Goal: Task Accomplishment & Management: Manage account settings

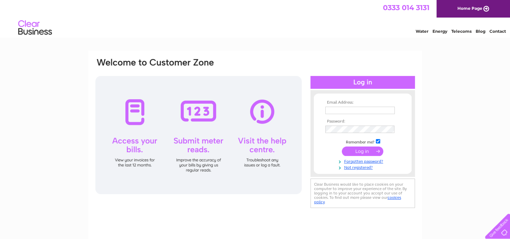
type input "angela.prentner-smith@thisismilk.co.uk"
click at [366, 151] on input "submit" at bounding box center [362, 150] width 41 height 9
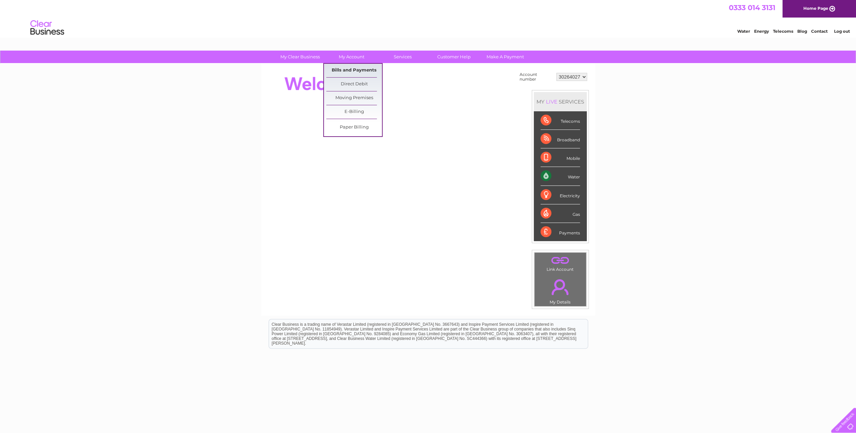
click at [362, 68] on link "Bills and Payments" at bounding box center [354, 70] width 56 height 13
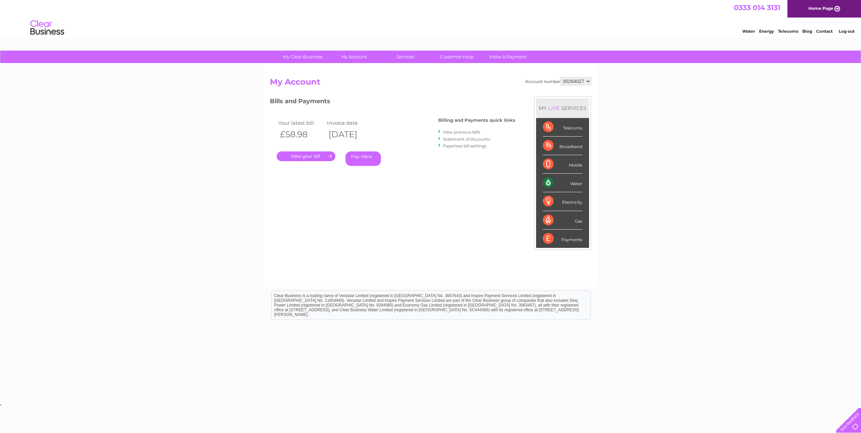
click at [328, 152] on link "." at bounding box center [306, 156] width 59 height 10
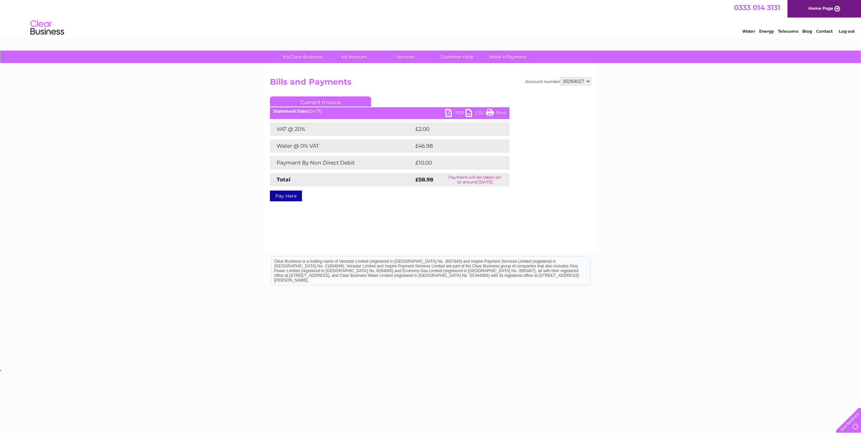
click at [289, 198] on link "Pay Here" at bounding box center [286, 196] width 32 height 11
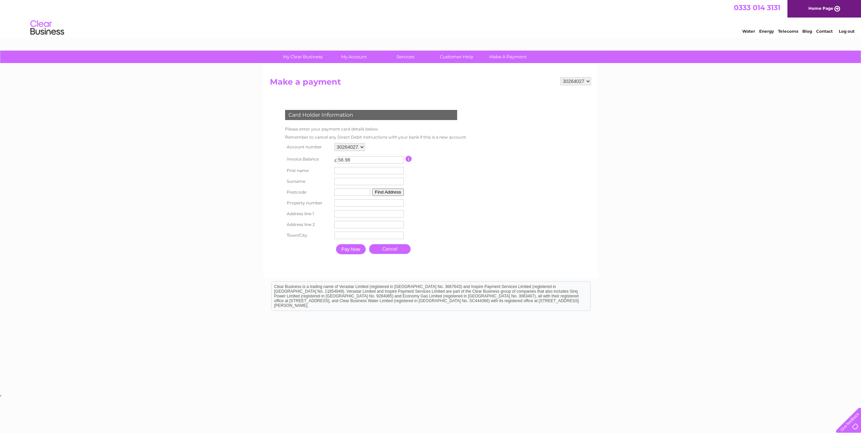
click at [348, 168] on input "text" at bounding box center [368, 170] width 69 height 7
type input "Angela"
type input "(Adult)"
type input "G2 6HJ"
type input "Suite 116-119 Baltic Chambers, 50 Wellington Street"
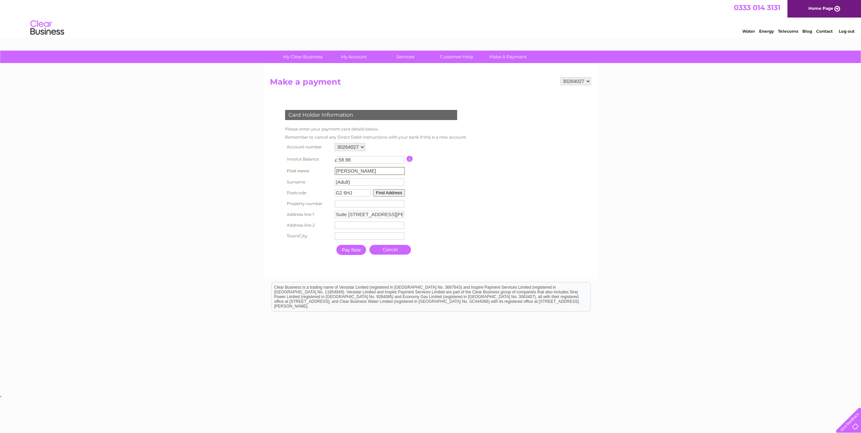
type input "Glasgow"
click at [359, 254] on input "Pay Now" at bounding box center [351, 249] width 30 height 10
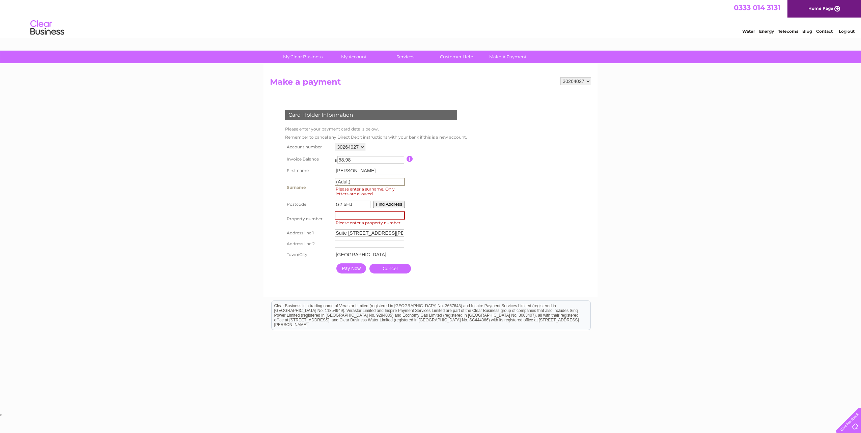
drag, startPoint x: 355, startPoint y: 180, endPoint x: 306, endPoint y: 175, distance: 48.6
click at [306, 175] on tbody "Account number 30264027 Invoice Balance £ 58.98 Angela" at bounding box center [375, 209] width 184 height 136
type input "Prentner-Smith"
type input "50 Wellington Street"
click at [397, 217] on input "number" at bounding box center [370, 215] width 70 height 8
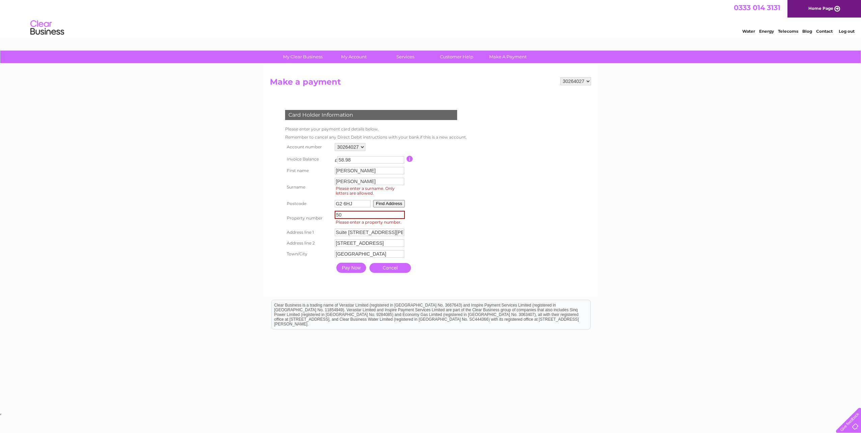
type input "50"
click at [344, 243] on input "50 Wellington Street" at bounding box center [370, 243] width 70 height 8
type input "Wellington Street"
click at [355, 271] on input "Pay Now" at bounding box center [351, 267] width 30 height 10
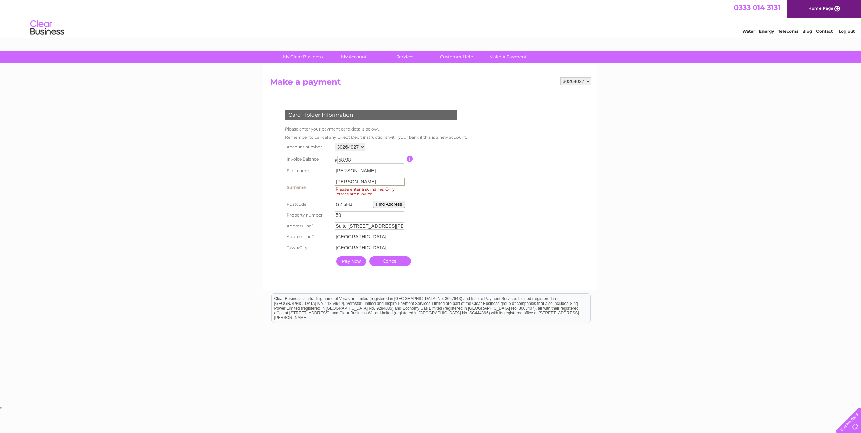
click at [358, 181] on input "Prentner-Smith" at bounding box center [370, 182] width 70 height 8
click at [357, 183] on input "Prentner-Smith" at bounding box center [370, 182] width 70 height 8
type input "PrentnerSmith"
click at [345, 266] on input "Pay Now" at bounding box center [351, 261] width 30 height 10
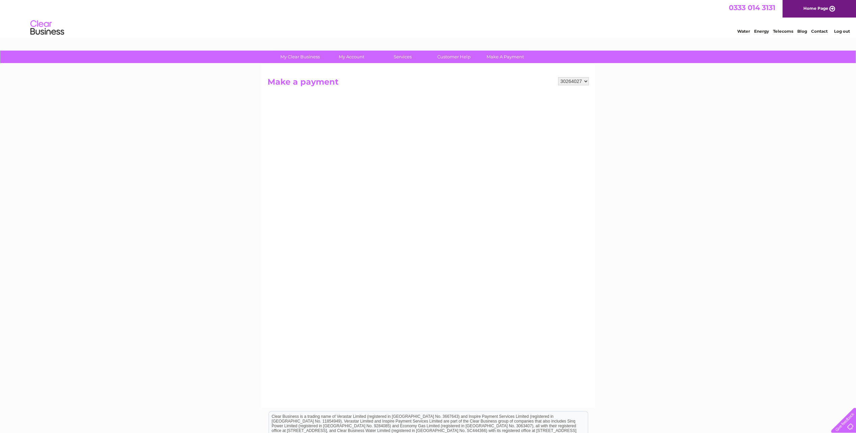
drag, startPoint x: 663, startPoint y: 194, endPoint x: 660, endPoint y: 196, distance: 3.6
click at [661, 196] on div "My Clear Business Login Details My Details My Preferences Link Account My Accou…" at bounding box center [428, 287] width 856 height 473
click at [669, 191] on div "My Clear Business Login Details My Details My Preferences Link Account My Accou…" at bounding box center [428, 287] width 856 height 473
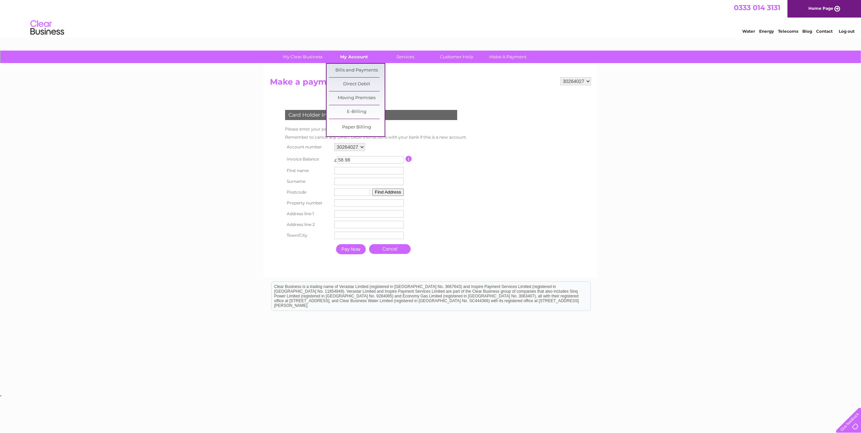
click at [353, 57] on link "My Account" at bounding box center [354, 57] width 56 height 12
click at [353, 53] on link "My Account" at bounding box center [354, 57] width 56 height 12
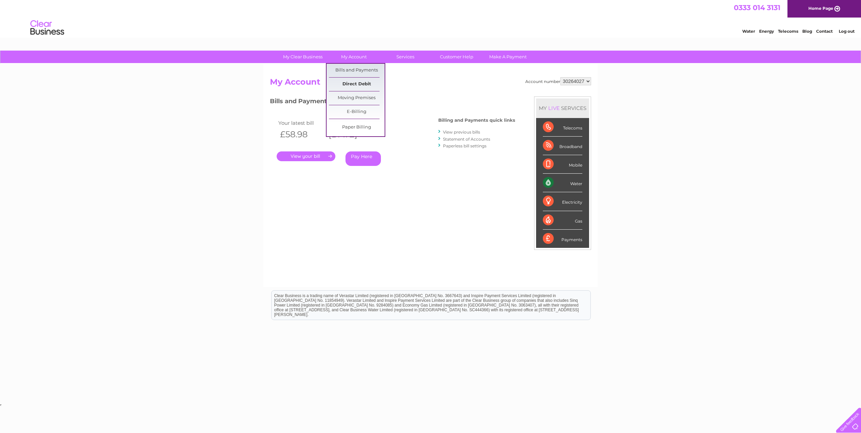
click at [352, 82] on link "Direct Debit" at bounding box center [357, 84] width 56 height 13
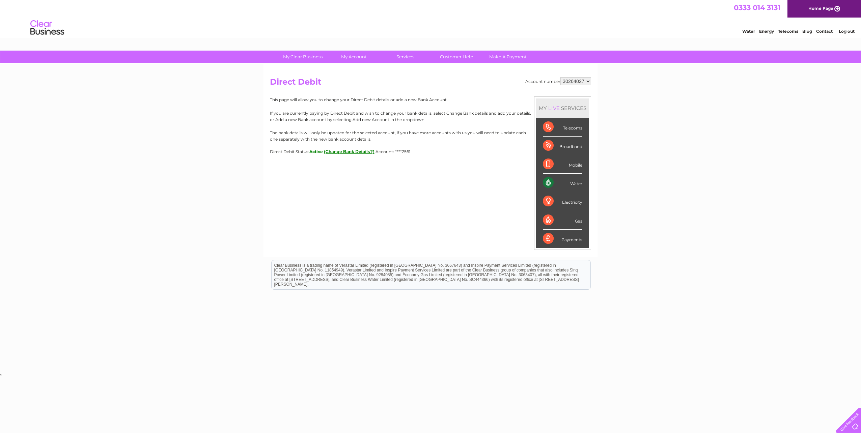
click at [343, 150] on button "(Change Bank Details?)" at bounding box center [349, 151] width 51 height 5
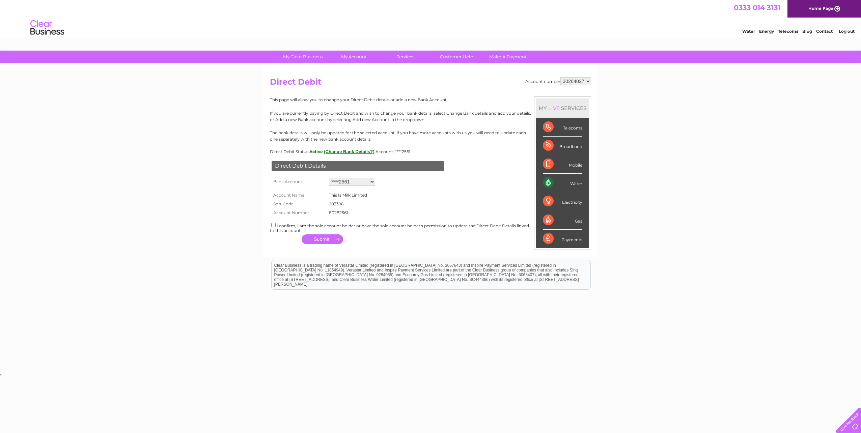
click at [362, 184] on select "Add new account ****2561 ****4545 ****2561" at bounding box center [352, 182] width 46 height 8
click at [443, 203] on form "Account Name This Is Milk Limited Sort Code 203396 Account Number 80282561 1540…" at bounding box center [430, 202] width 321 height 29
click at [352, 150] on button "(Change Bank Details?)" at bounding box center [349, 151] width 51 height 5
click at [352, 151] on button "(Change Bank Details?)" at bounding box center [349, 151] width 51 height 5
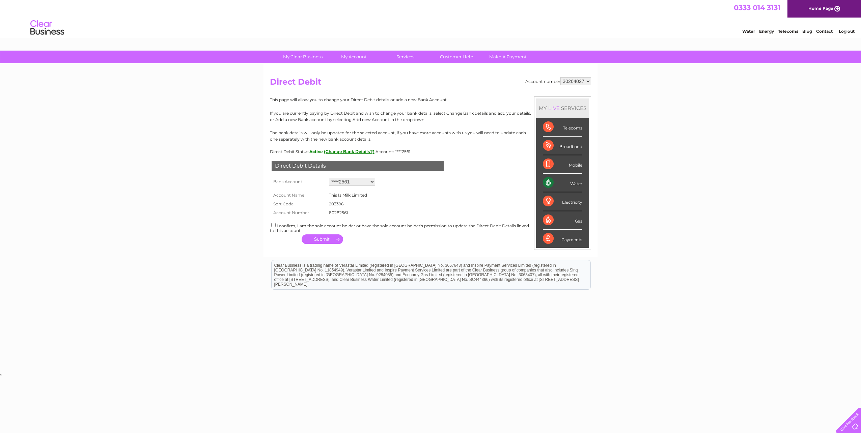
click at [353, 182] on select "Add new account ****2561 ****4545 ****2561" at bounding box center [352, 182] width 46 height 8
select select "0"
click at [329, 178] on select "Add new account ****2561 ****4545 ****2561" at bounding box center [352, 182] width 46 height 8
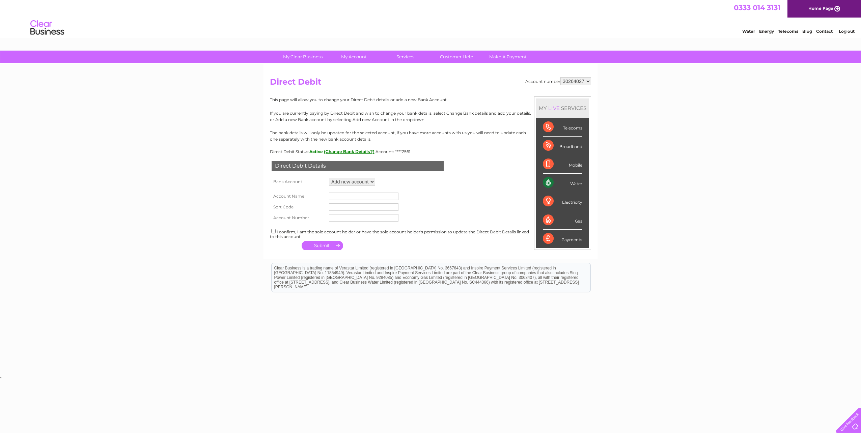
click at [351, 197] on input "text" at bounding box center [363, 196] width 69 height 7
type input "this is milk"
click at [358, 207] on input "text" at bounding box center [363, 206] width 69 height 7
type input "230801"
click at [336, 216] on input "text" at bounding box center [363, 217] width 69 height 7
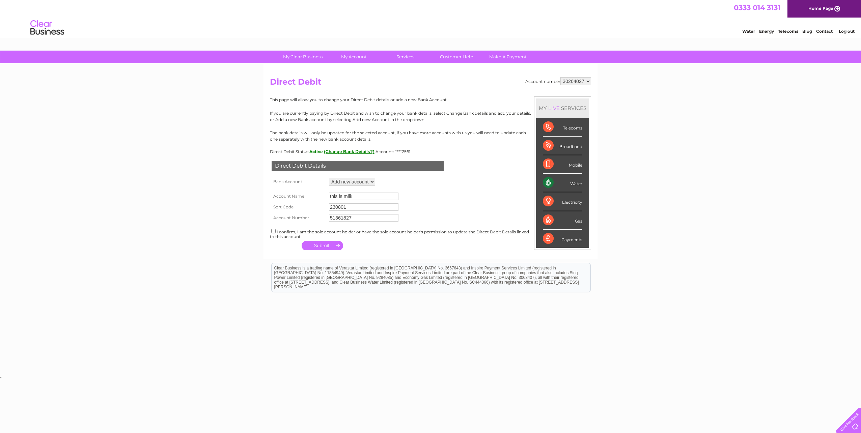
type input "51361827"
click at [273, 233] on input "checkbox" at bounding box center [273, 231] width 4 height 4
checkbox input "true"
click at [317, 245] on button "button" at bounding box center [322, 245] width 41 height 9
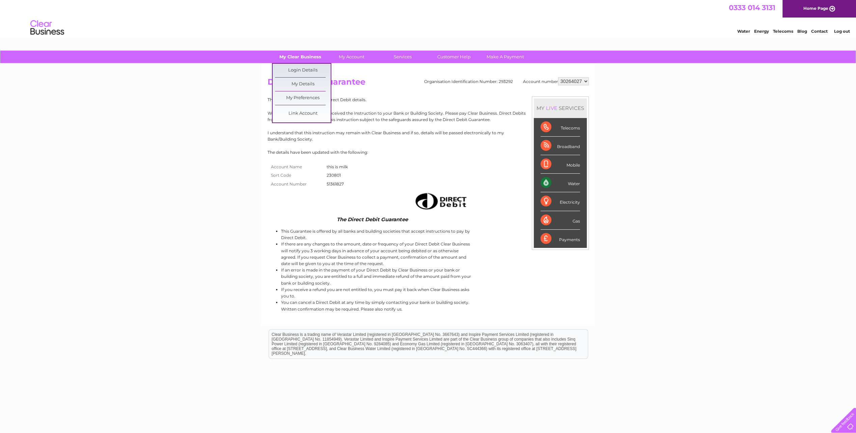
click at [303, 55] on link "My Clear Business" at bounding box center [300, 57] width 56 height 12
